Goal: Find specific page/section: Find specific page/section

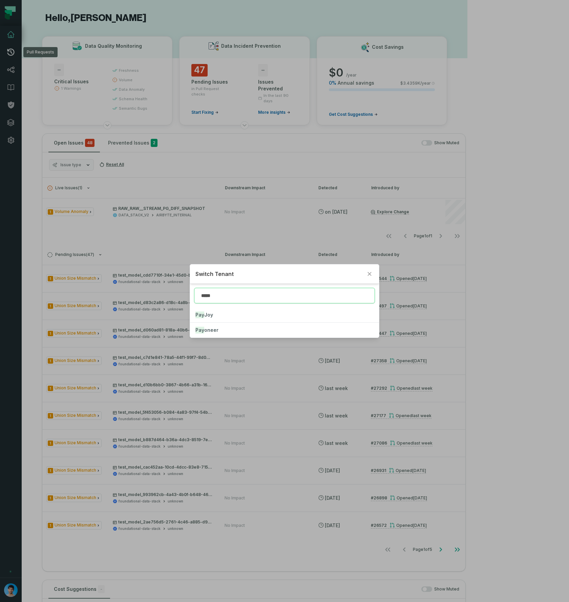
type input "*****"
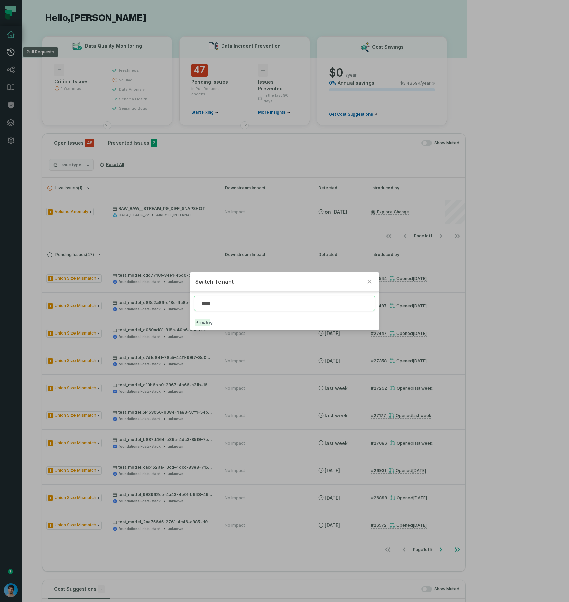
click button "PayJo y" at bounding box center [284, 322] width 189 height 15
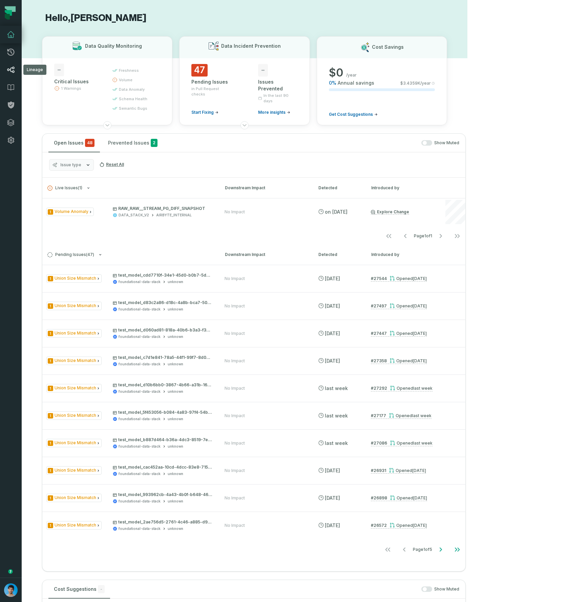
click at [13, 69] on icon at bounding box center [10, 70] width 7 height 6
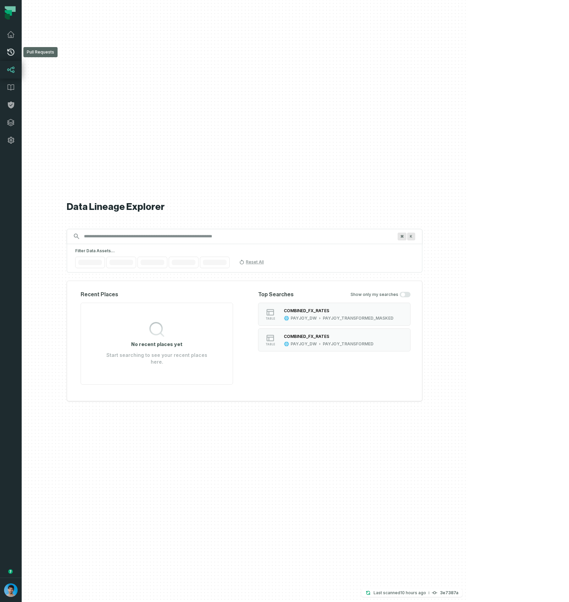
click at [9, 55] on icon at bounding box center [10, 52] width 7 height 7
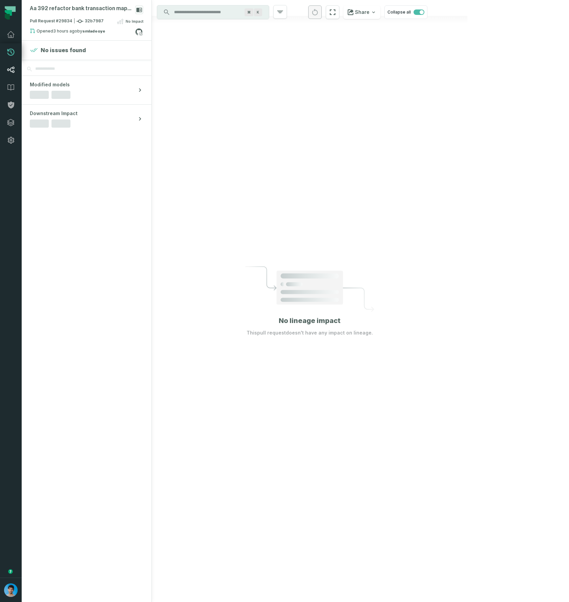
click at [9, 67] on icon at bounding box center [11, 70] width 8 height 8
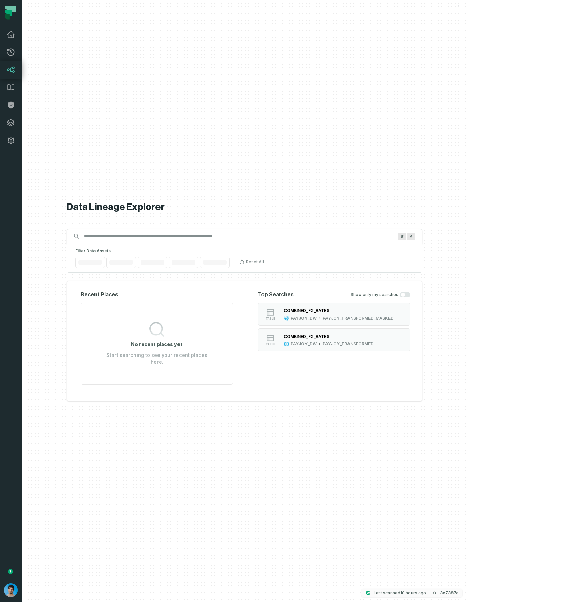
click at [426, 591] on p "Last scanned [DATE] 5:03:55 AM" at bounding box center [399, 592] width 52 height 7
click at [422, 112] on div "Data Lineage Explorer Search for assets across the organization ⌘ K Filter Data…" at bounding box center [244, 301] width 355 height 602
